Goal: Task Accomplishment & Management: Use online tool/utility

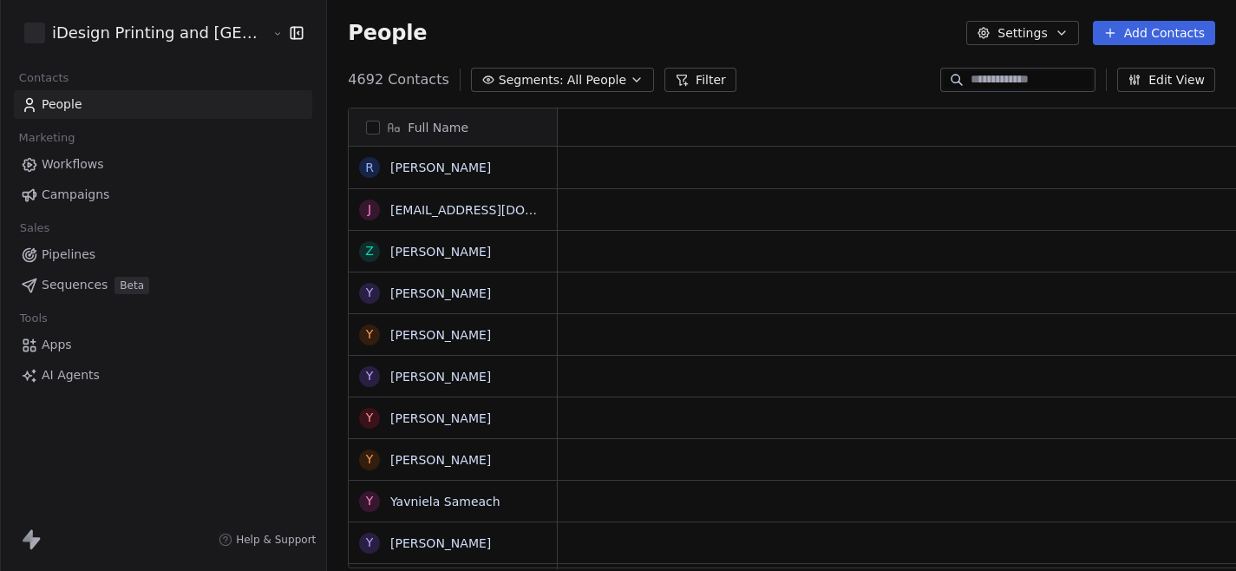
scroll to position [502, 960]
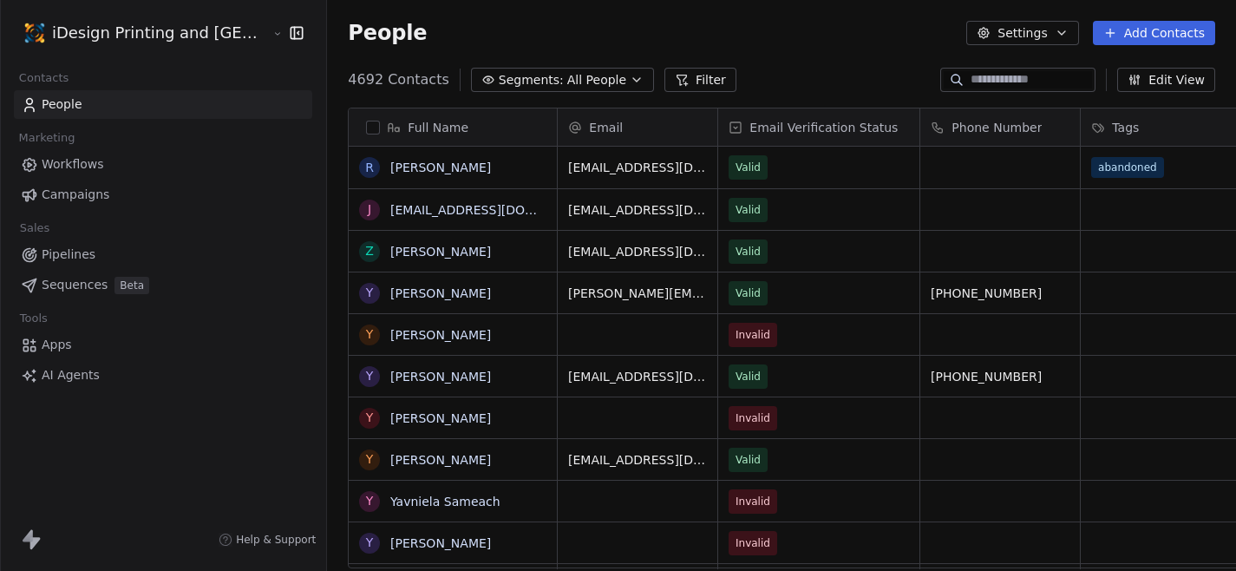
click at [327, 76] on div "4692 Contacts Segments: All People Filter Edit View" at bounding box center [781, 80] width 909 height 28
drag, startPoint x: 393, startPoint y: 84, endPoint x: 301, endPoint y: 82, distance: 92.0
click at [348, 82] on div "4692 Contacts Segments: All People Filter" at bounding box center [542, 80] width 388 height 24
click at [390, 53] on div "People Settings Add Contacts" at bounding box center [781, 33] width 909 height 66
drag, startPoint x: 396, startPoint y: 80, endPoint x: 278, endPoint y: 69, distance: 119.3
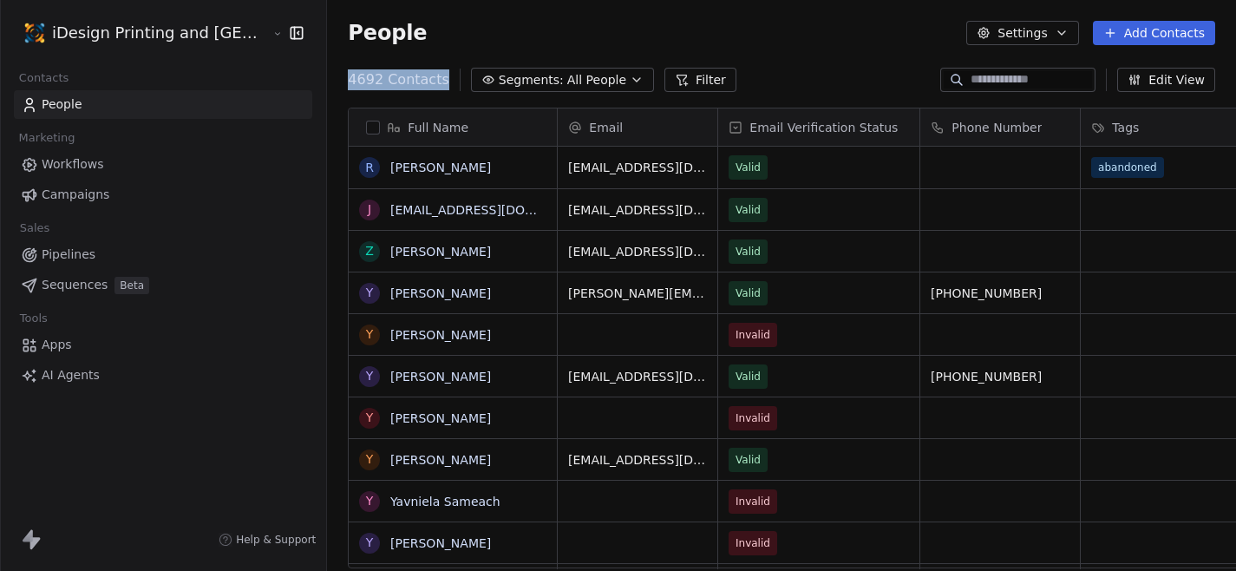
click at [327, 69] on div "4692 Contacts Segments: All People Filter Edit View" at bounding box center [781, 80] width 909 height 28
click at [414, 42] on div "People Settings Add Contacts" at bounding box center [781, 33] width 867 height 24
click at [327, 59] on div "People Settings Add Contacts" at bounding box center [781, 33] width 909 height 66
click at [487, 47] on div "People Settings Add Contacts" at bounding box center [781, 33] width 909 height 66
click at [327, 132] on div "Full Name R [PERSON_NAME] j [EMAIL_ADDRESS][DOMAIN_NAME] Z [PERSON_NAME] Y [PER…" at bounding box center [781, 345] width 909 height 502
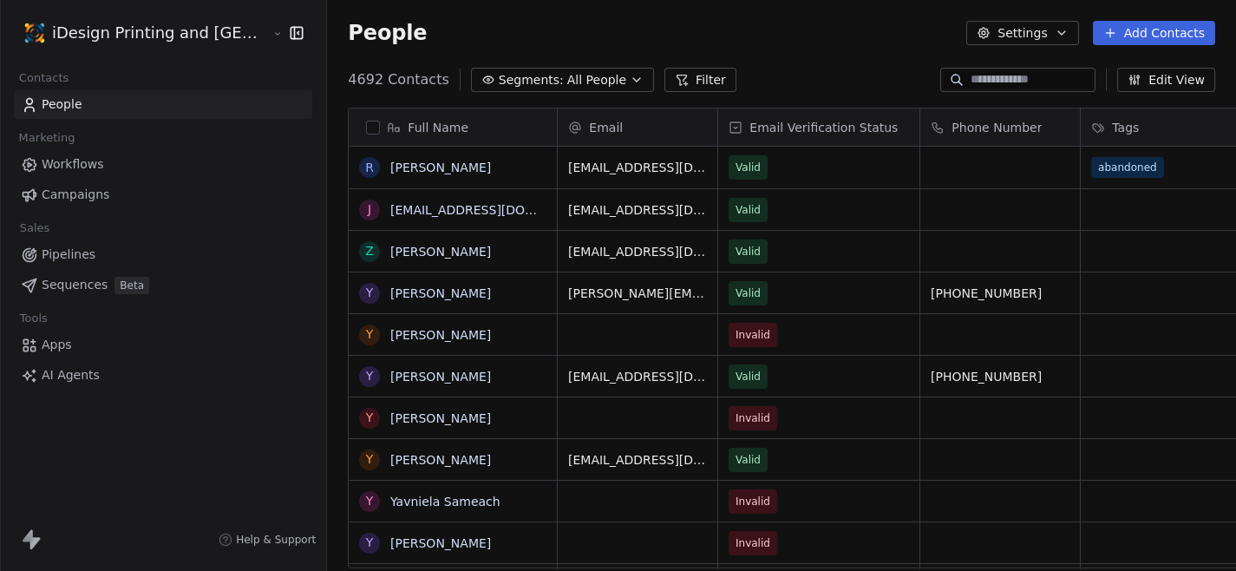
click at [327, 186] on div "Full Name R [PERSON_NAME] j [EMAIL_ADDRESS][DOMAIN_NAME] Z [PERSON_NAME] Y [PER…" at bounding box center [781, 345] width 909 height 502
click at [327, 135] on div "Full Name R [PERSON_NAME] j [EMAIL_ADDRESS][DOMAIN_NAME] Z [PERSON_NAME] Y [PER…" at bounding box center [781, 345] width 909 height 502
click at [124, 35] on html "iDesign Printing and Copy Center Contacts People Marketing Workflows Campaigns …" at bounding box center [618, 285] width 1236 height 571
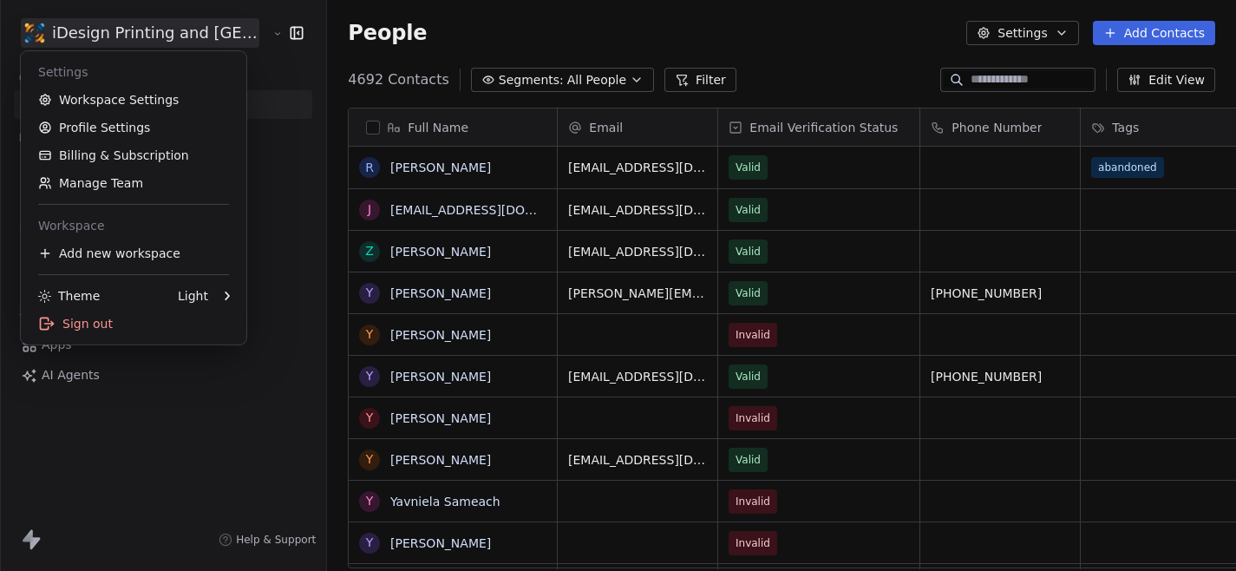
click at [402, 23] on html "iDesign Printing and Copy Center Contacts People Marketing Workflows Campaigns …" at bounding box center [618, 285] width 1236 height 571
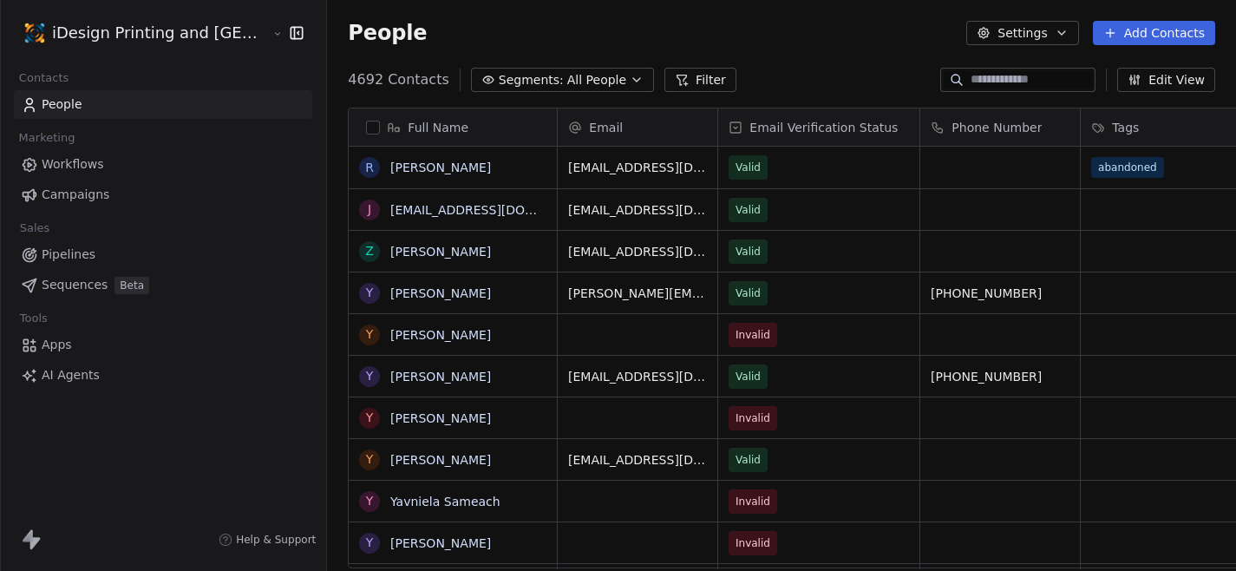
click at [117, 190] on link "Campaigns" at bounding box center [163, 194] width 298 height 29
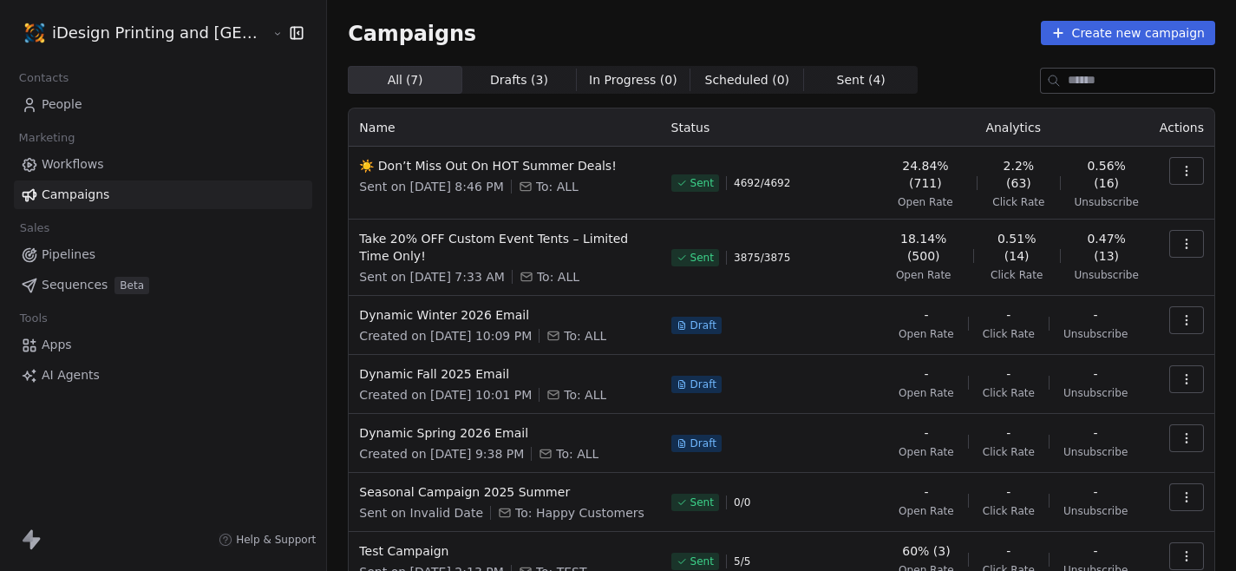
click at [824, 29] on div "Campaigns Create new campaign" at bounding box center [781, 33] width 867 height 24
click at [872, 23] on div "Campaigns Create new campaign" at bounding box center [781, 33] width 867 height 24
click at [157, 37] on html "iDesign Printing and Copy Center Contacts People Marketing Workflows Campaigns …" at bounding box center [618, 285] width 1236 height 571
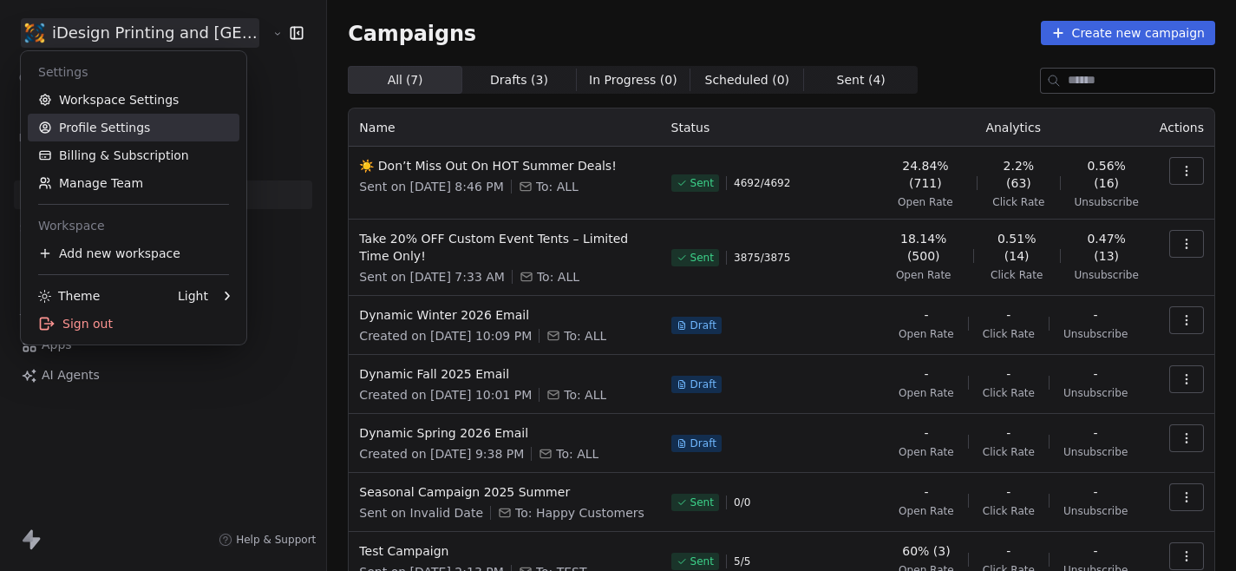
click at [152, 128] on link "Profile Settings" at bounding box center [134, 128] width 212 height 28
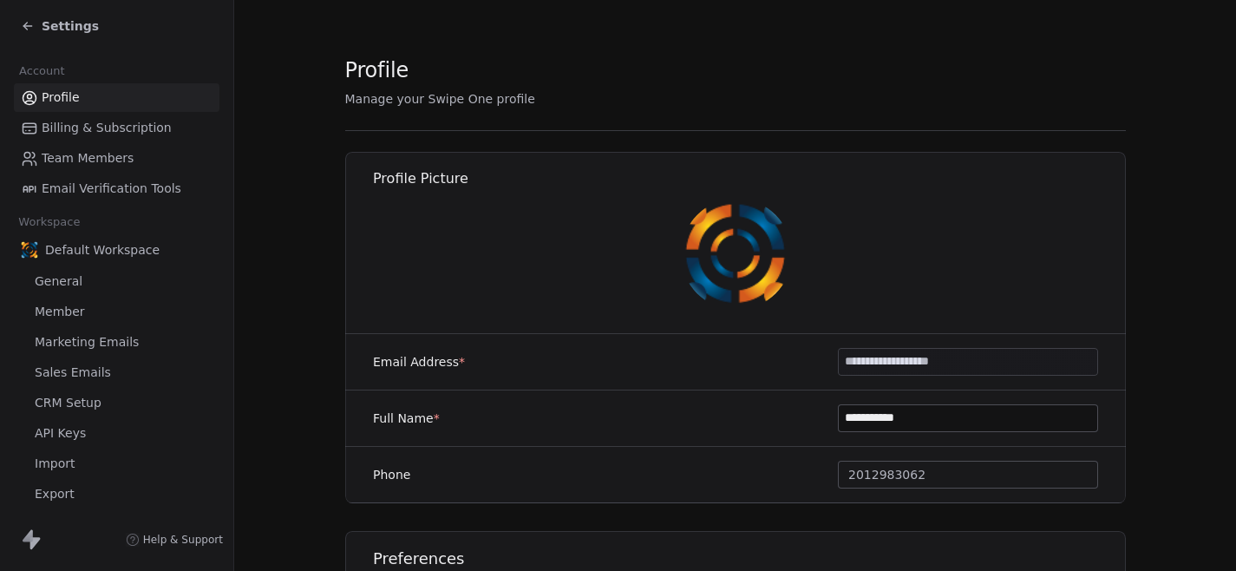
click at [69, 29] on span "Settings" at bounding box center [70, 25] width 57 height 17
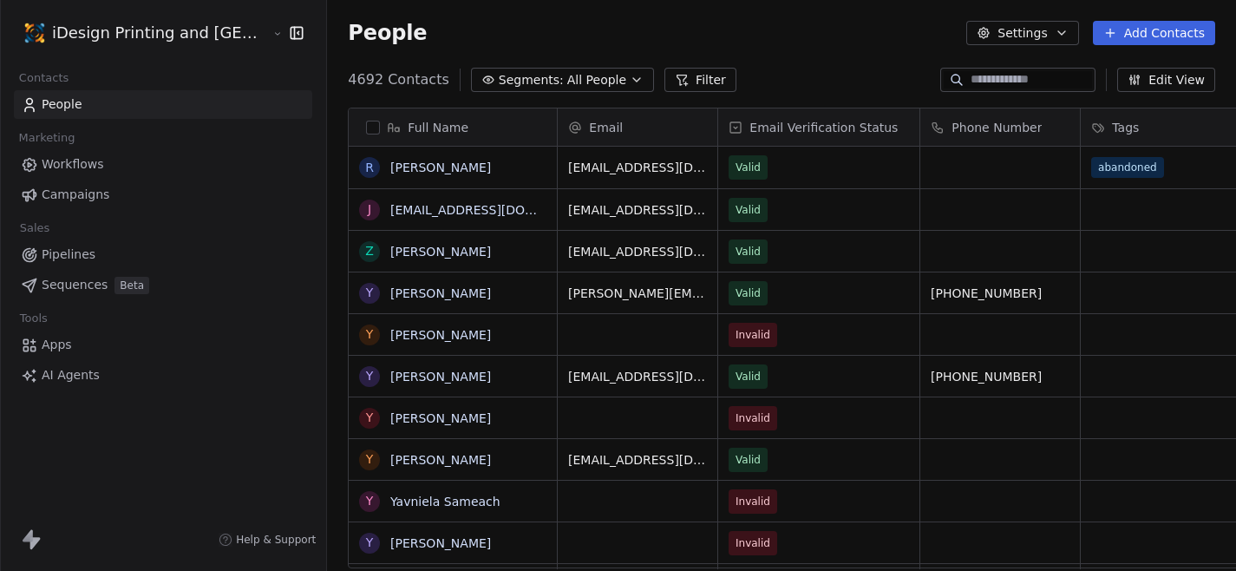
scroll to position [502, 960]
click at [87, 195] on span "Campaigns" at bounding box center [76, 195] width 68 height 18
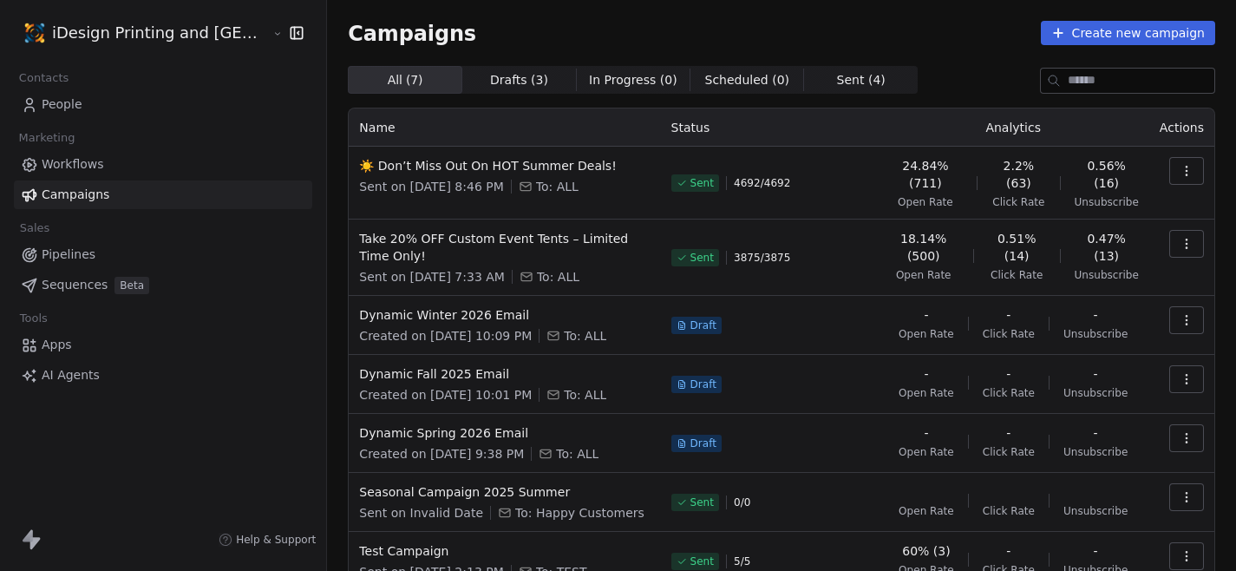
click at [114, 191] on link "Campaigns" at bounding box center [163, 194] width 298 height 29
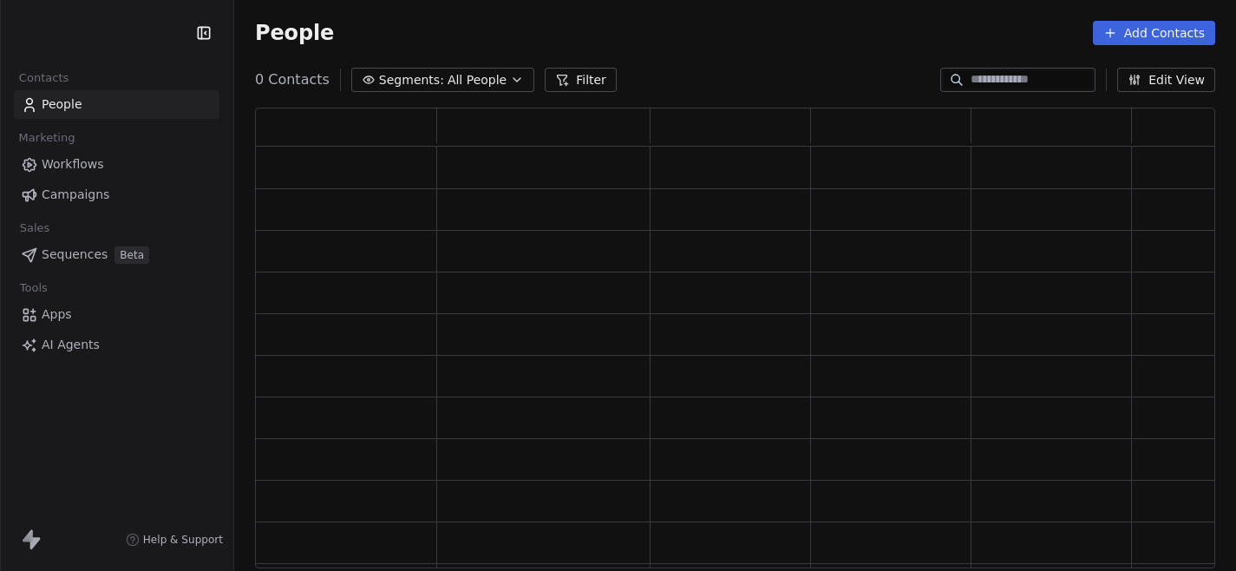
scroll to position [460, 960]
